Goal: Transaction & Acquisition: Obtain resource

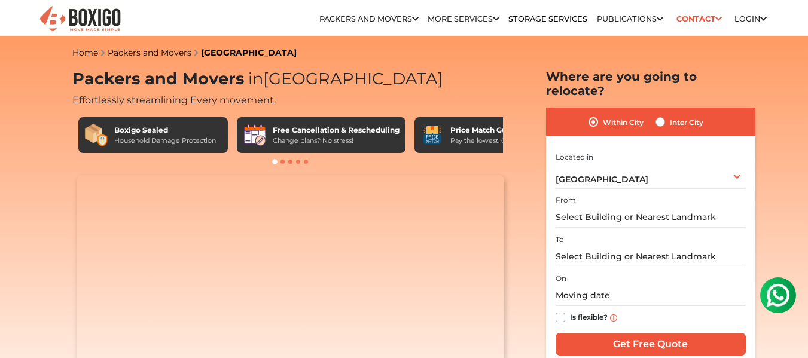
scroll to position [60, 0]
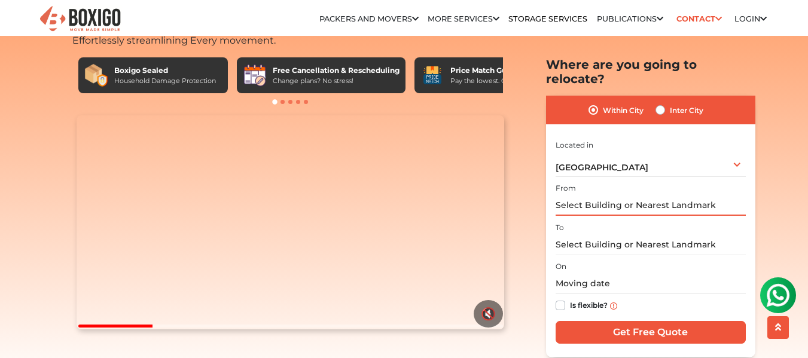
click at [567, 195] on input "text" at bounding box center [651, 205] width 190 height 21
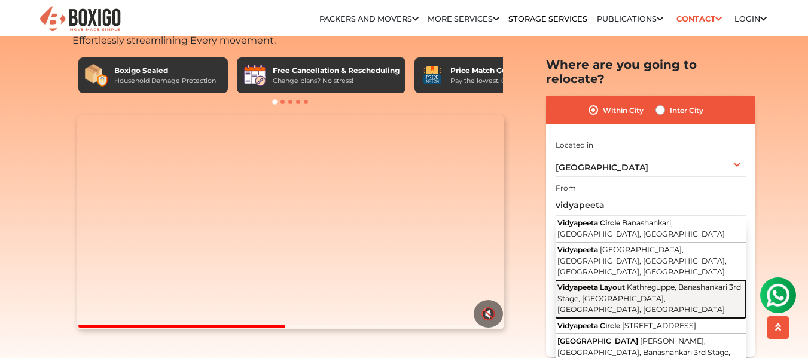
click at [618, 283] on span "Vidyapeeta Layout" at bounding box center [592, 287] width 68 height 9
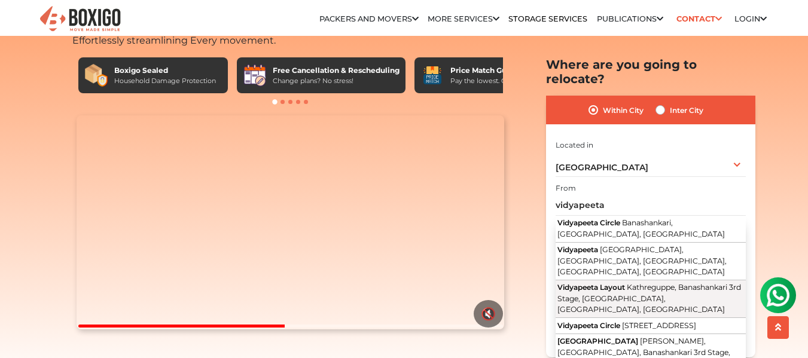
type input "Vidyapeeta Layout, Kathreguppe, Banashankari 3rd Stage, Banashankari, Bengaluru…"
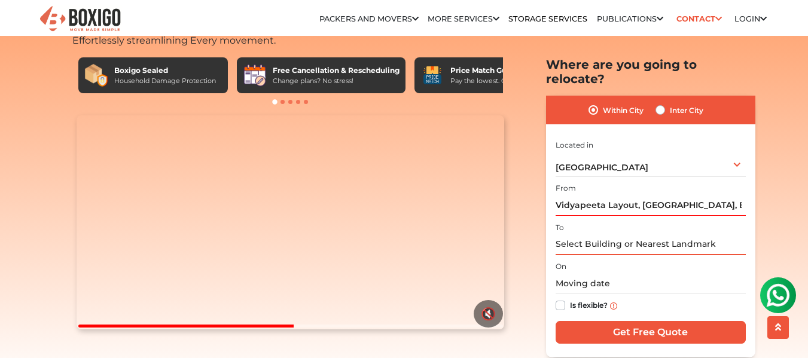
click at [604, 236] on input "text" at bounding box center [651, 244] width 190 height 21
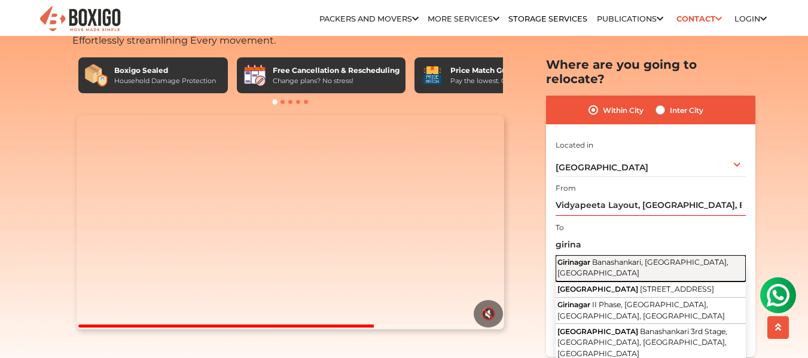
click at [597, 257] on span "Banashankari, Bengaluru, Karnataka" at bounding box center [643, 267] width 171 height 20
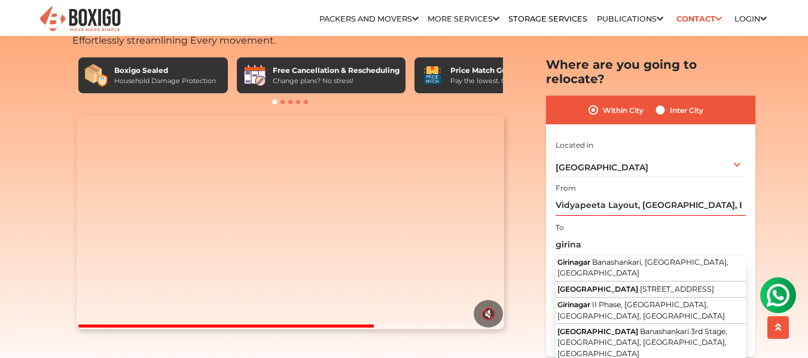
type input "Girinagar, Banashankari, Bengaluru, Karnataka"
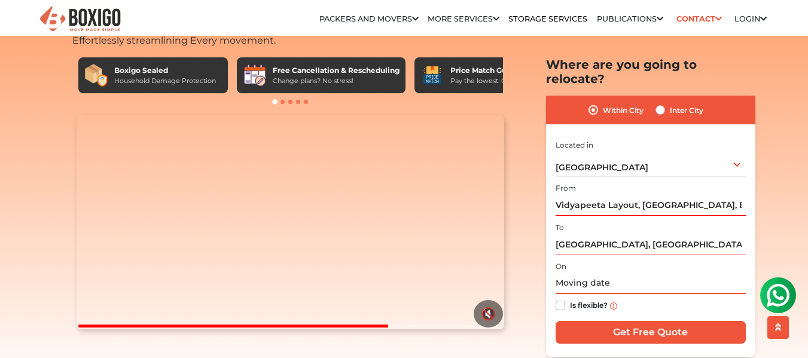
click at [588, 275] on input "text" at bounding box center [651, 283] width 190 height 21
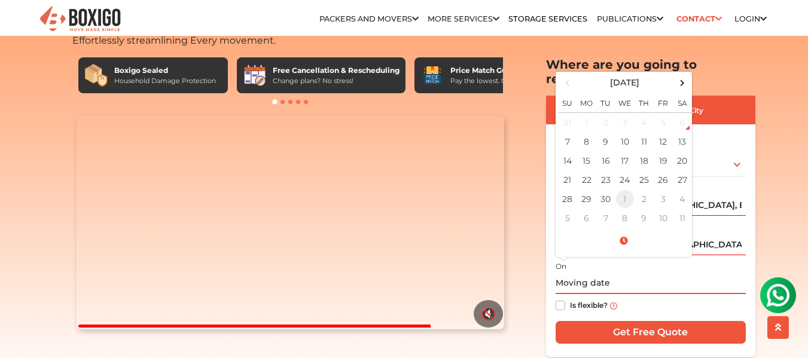
click at [623, 190] on td "1" at bounding box center [625, 199] width 19 height 19
type input "10/01/2025 12:00 AM"
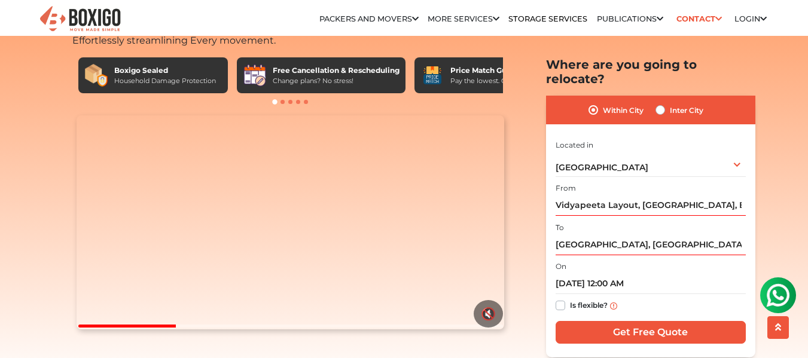
click at [570, 299] on label "Is flexible?" at bounding box center [589, 305] width 38 height 13
click at [560, 299] on input "Is flexible?" at bounding box center [561, 305] width 10 height 12
checkbox input "true"
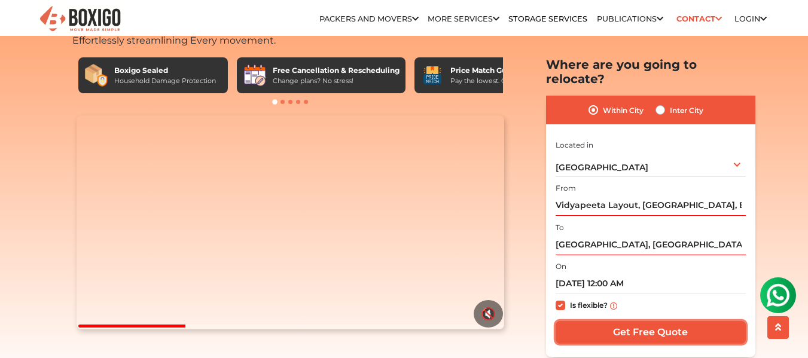
click at [598, 321] on input "Get Free Quote" at bounding box center [651, 332] width 190 height 23
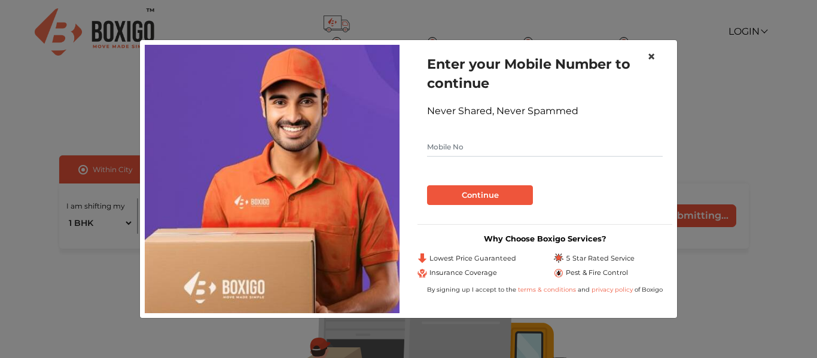
click at [652, 51] on span "×" at bounding box center [651, 56] width 8 height 17
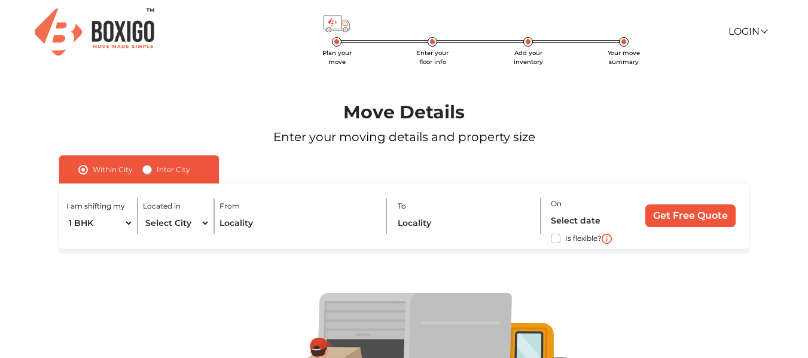
click at [87, 20] on img at bounding box center [95, 31] width 120 height 47
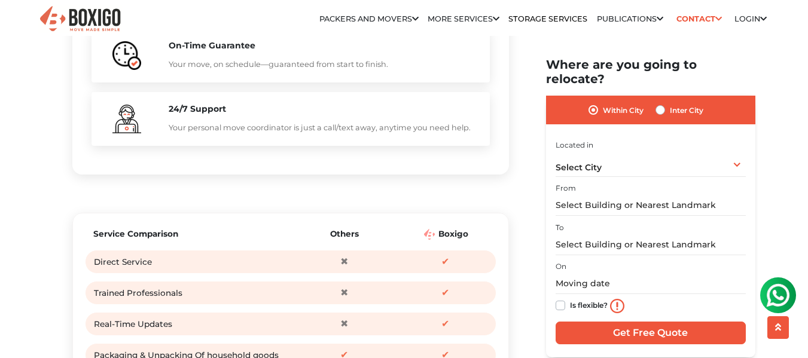
scroll to position [1436, 0]
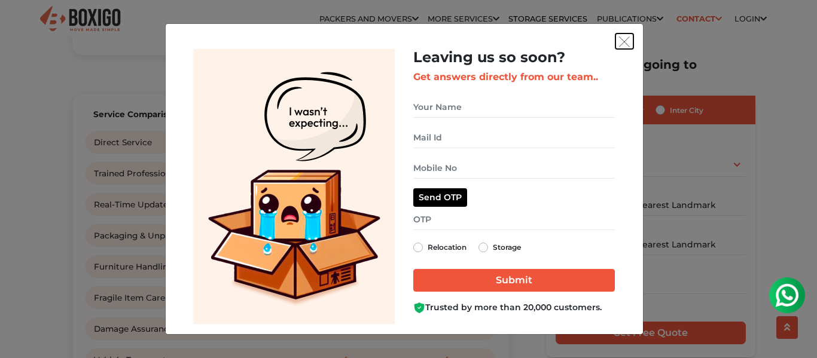
click at [625, 46] on img "get free quote dialog" at bounding box center [624, 41] width 11 height 11
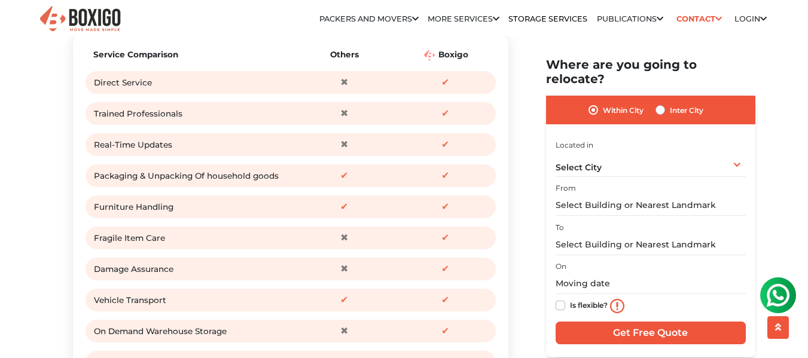
scroll to position [1616, 0]
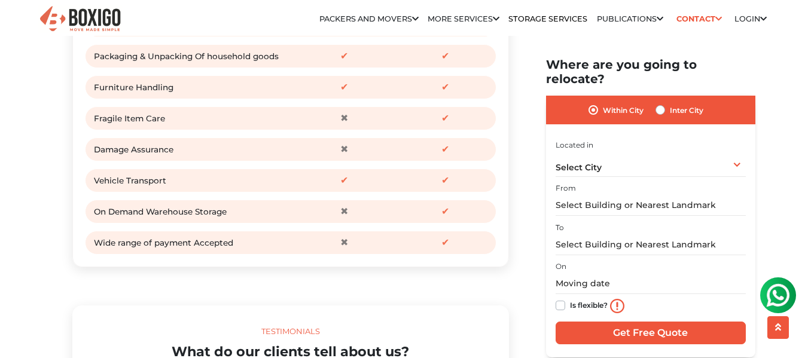
click at [106, 221] on div "On Demand Warehouse Storage" at bounding box center [192, 212] width 197 height 18
